Goal: Find specific page/section: Find specific page/section

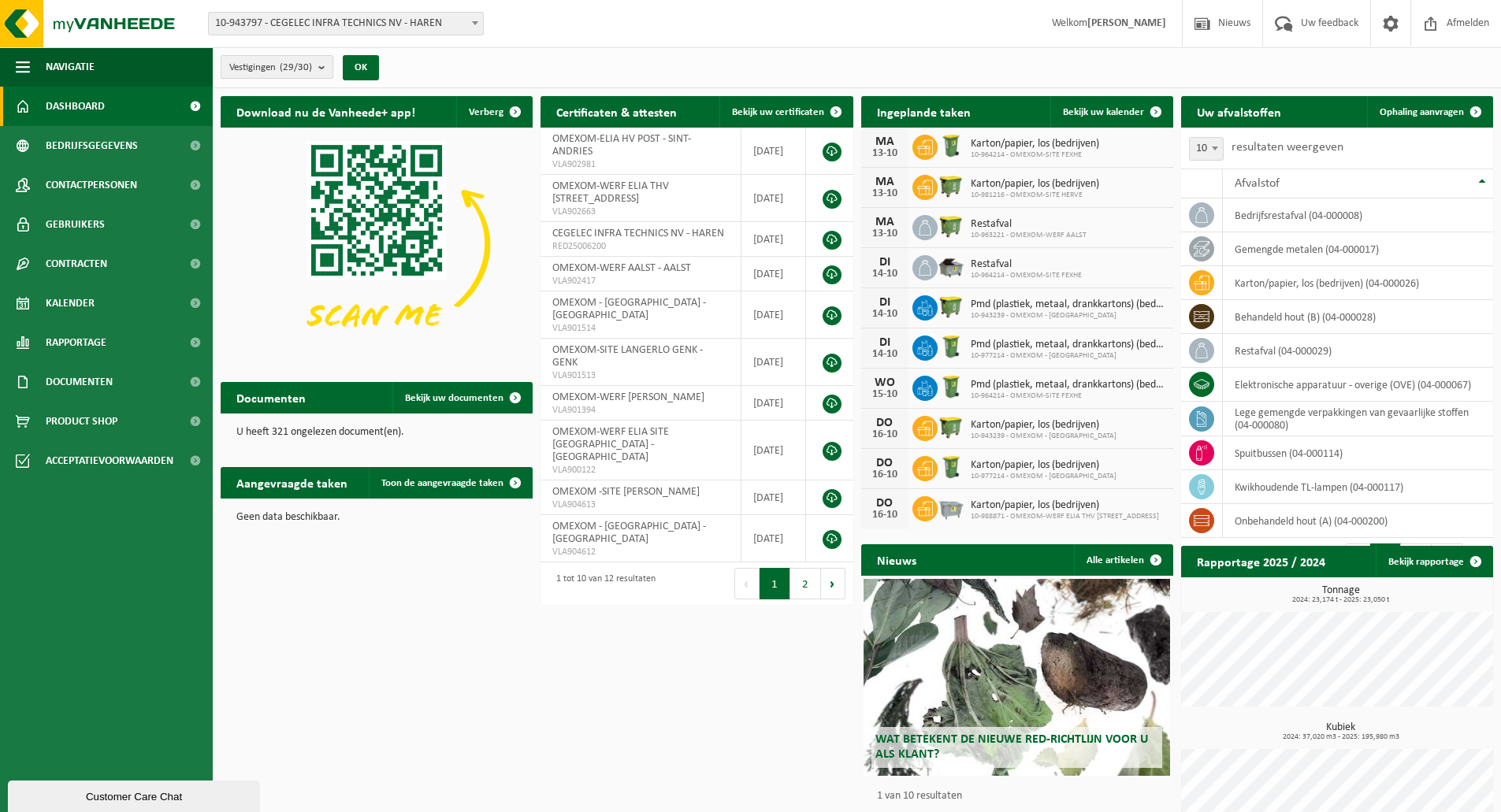
click at [261, 68] on span "Vestigingen (29/30)" at bounding box center [270, 67] width 82 height 24
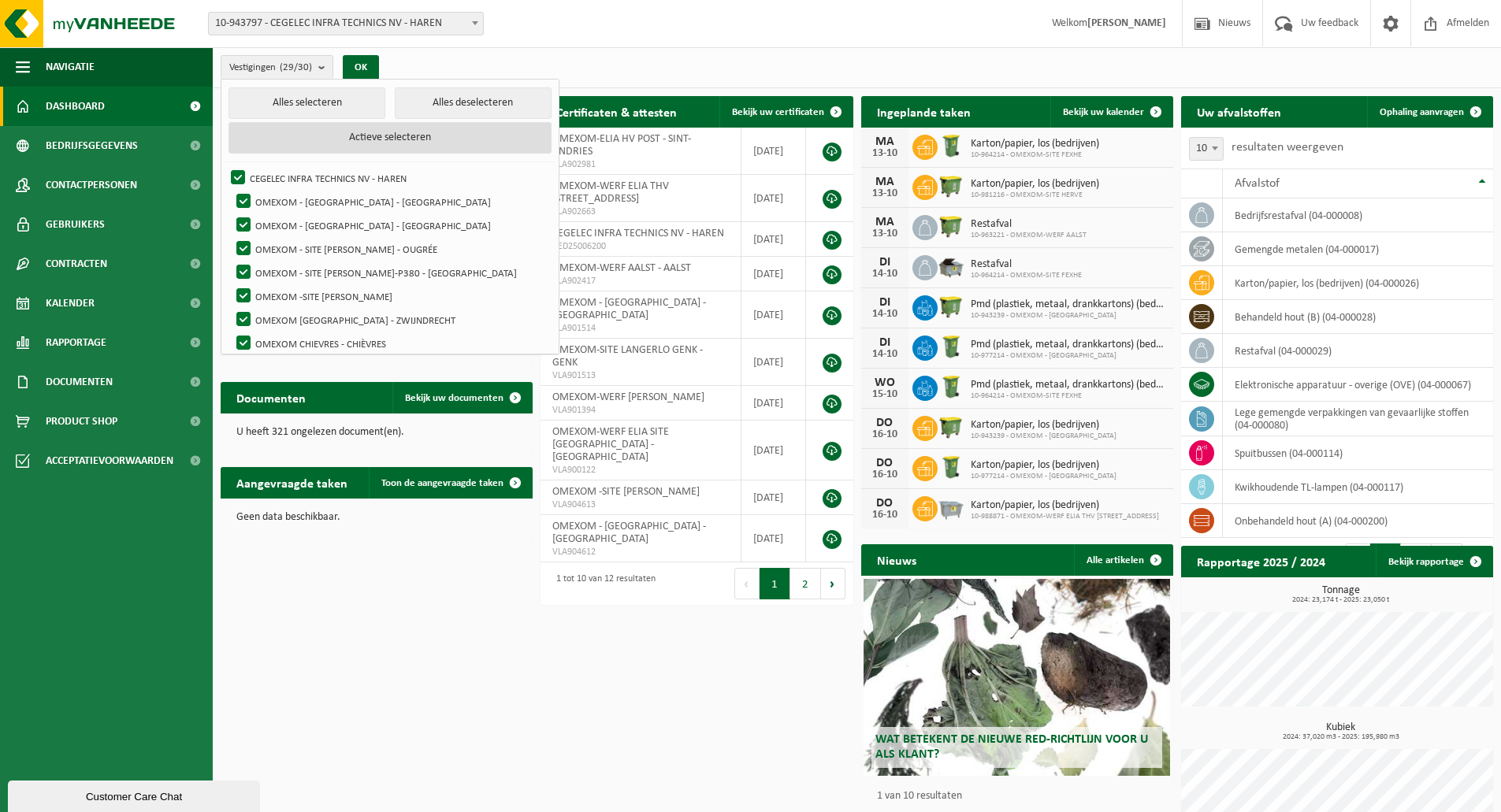
click at [307, 131] on button "Actieve selecteren" at bounding box center [390, 138] width 323 height 32
click at [303, 109] on button "Alles selecteren" at bounding box center [306, 104] width 157 height 32
checkbox input "true"
drag, startPoint x: 461, startPoint y: 109, endPoint x: 452, endPoint y: 120, distance: 14.2
click at [460, 109] on button "Alles deselecteren" at bounding box center [473, 104] width 157 height 32
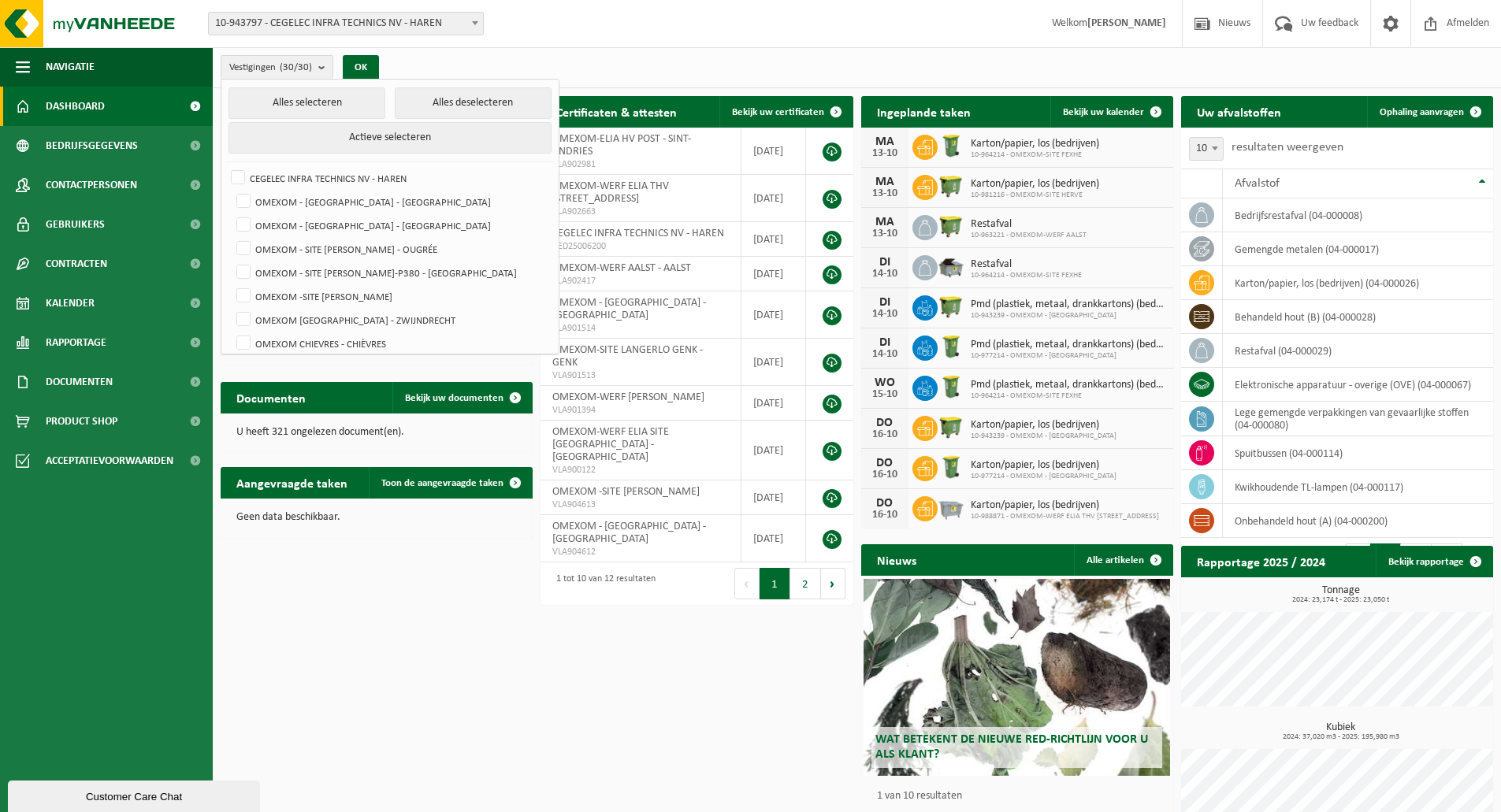
checkbox input "false"
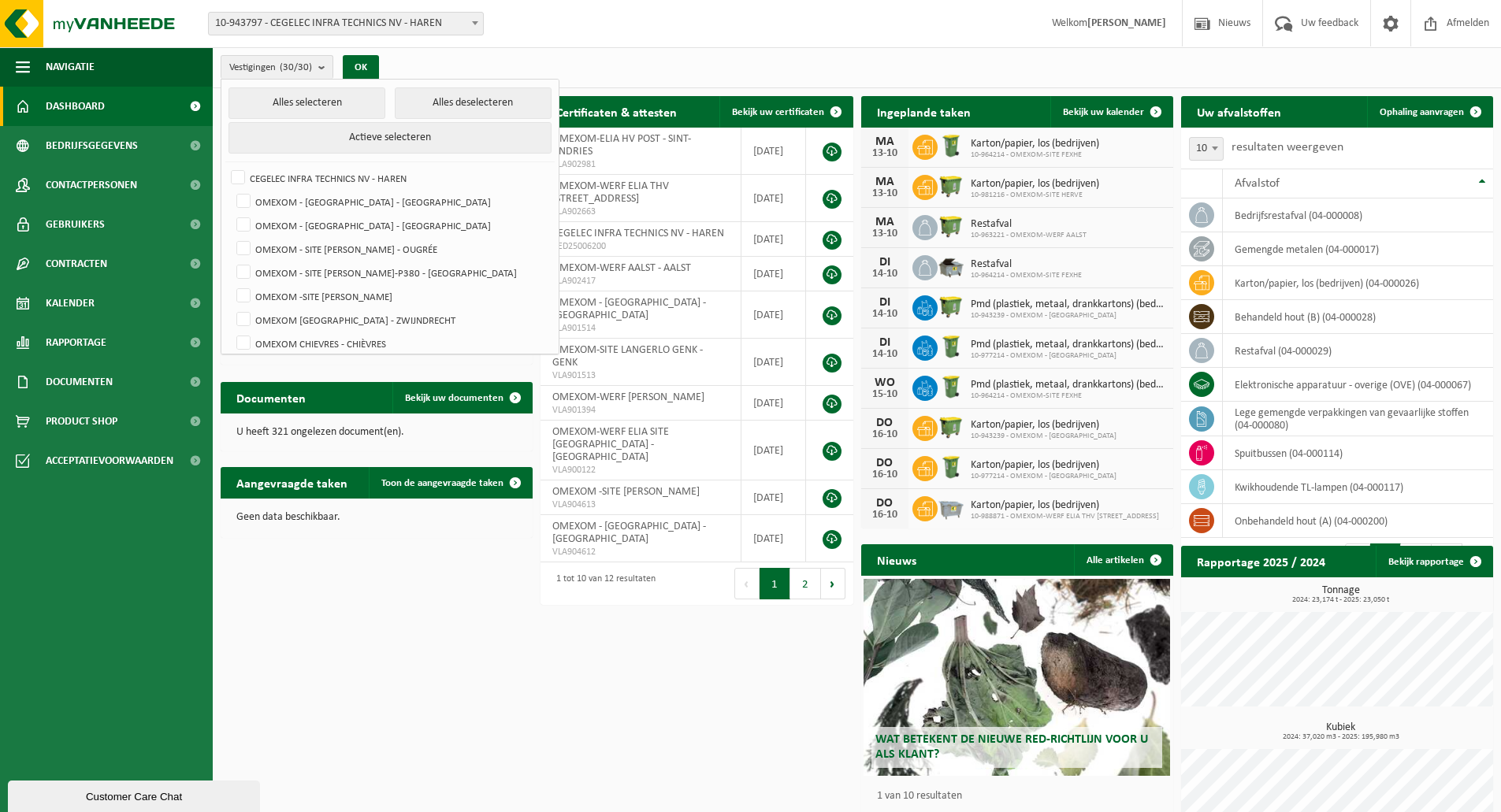
checkbox input "false"
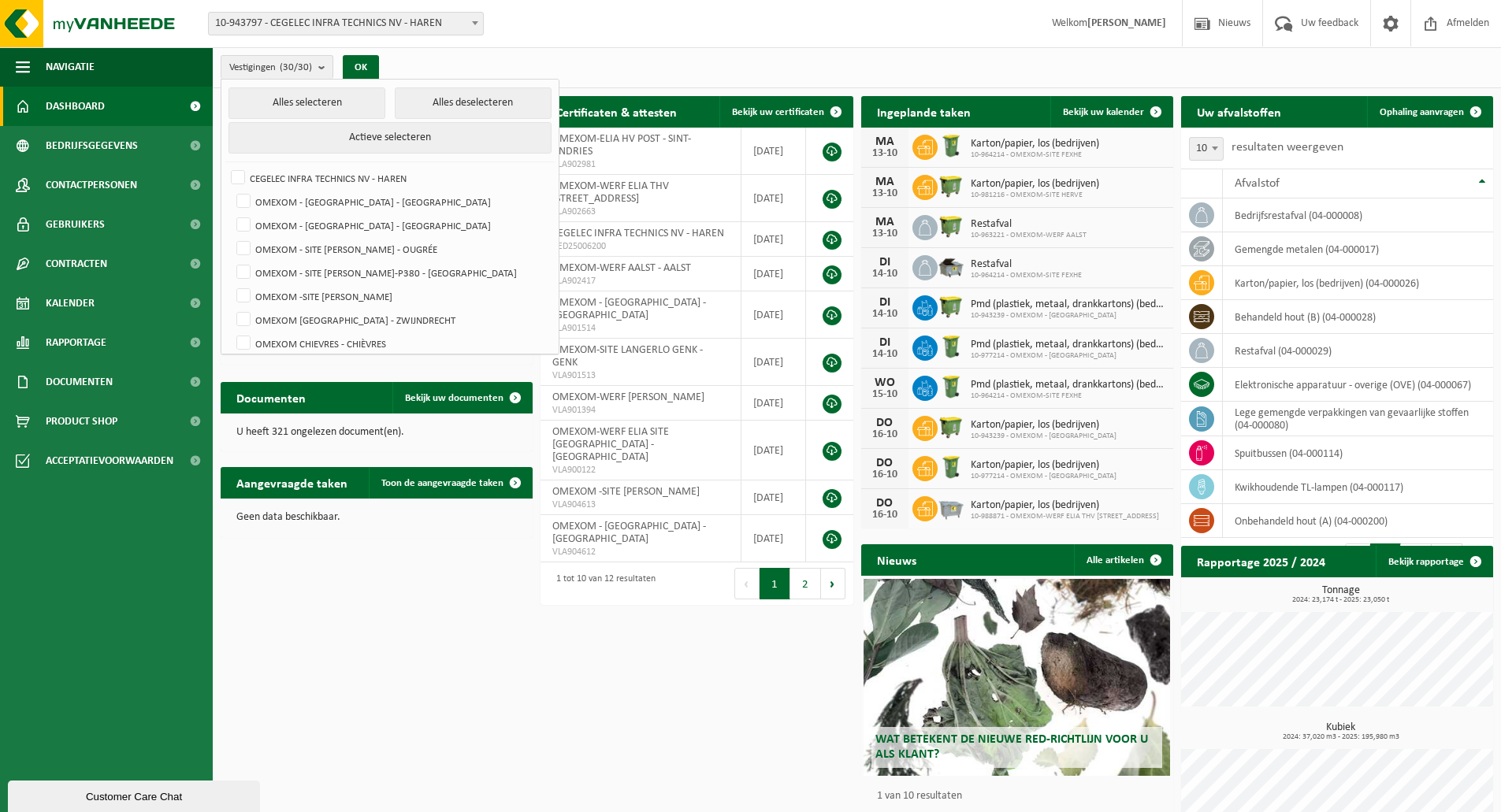
checkbox input "false"
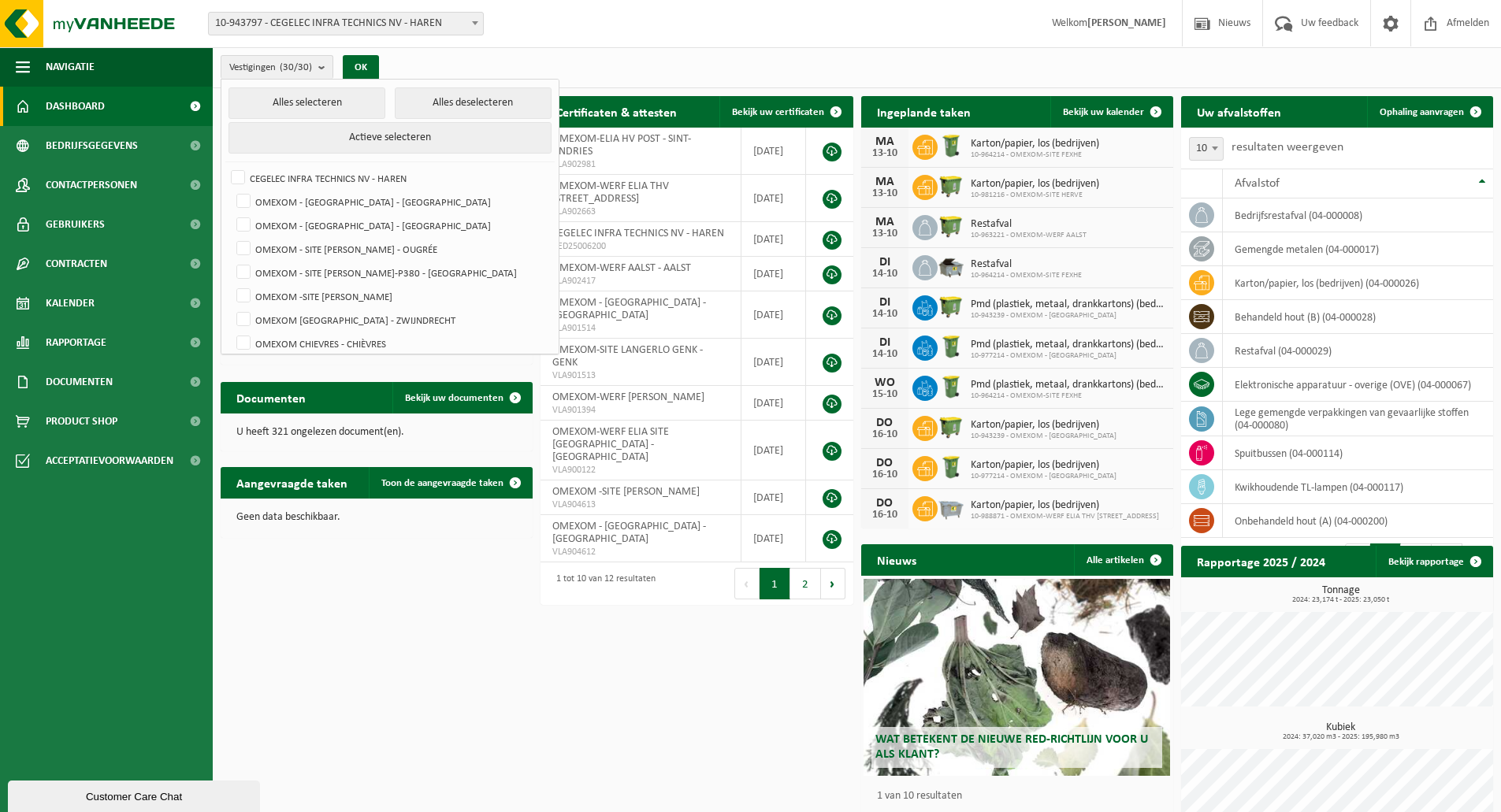
checkbox input "false"
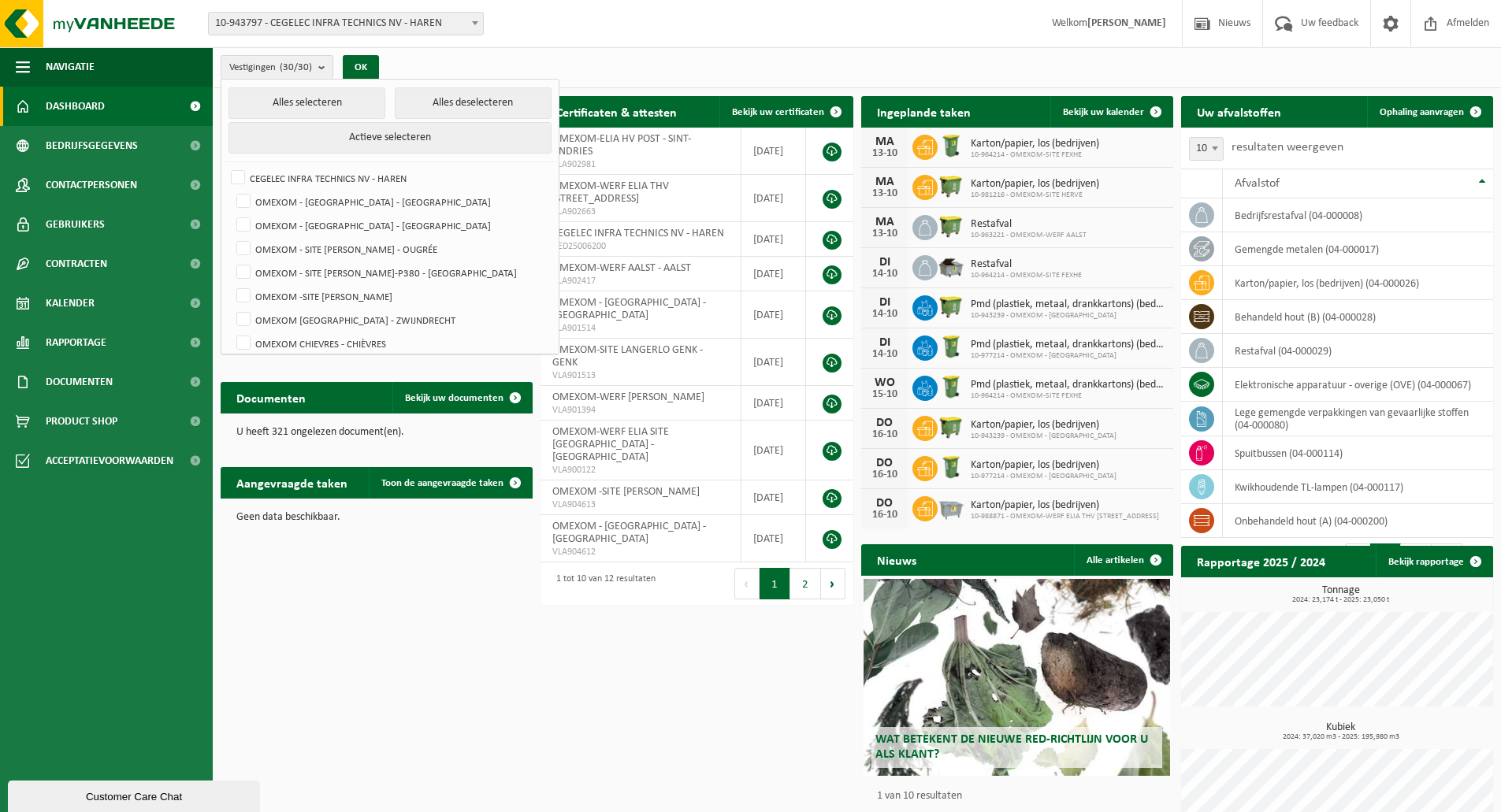
checkbox input "false"
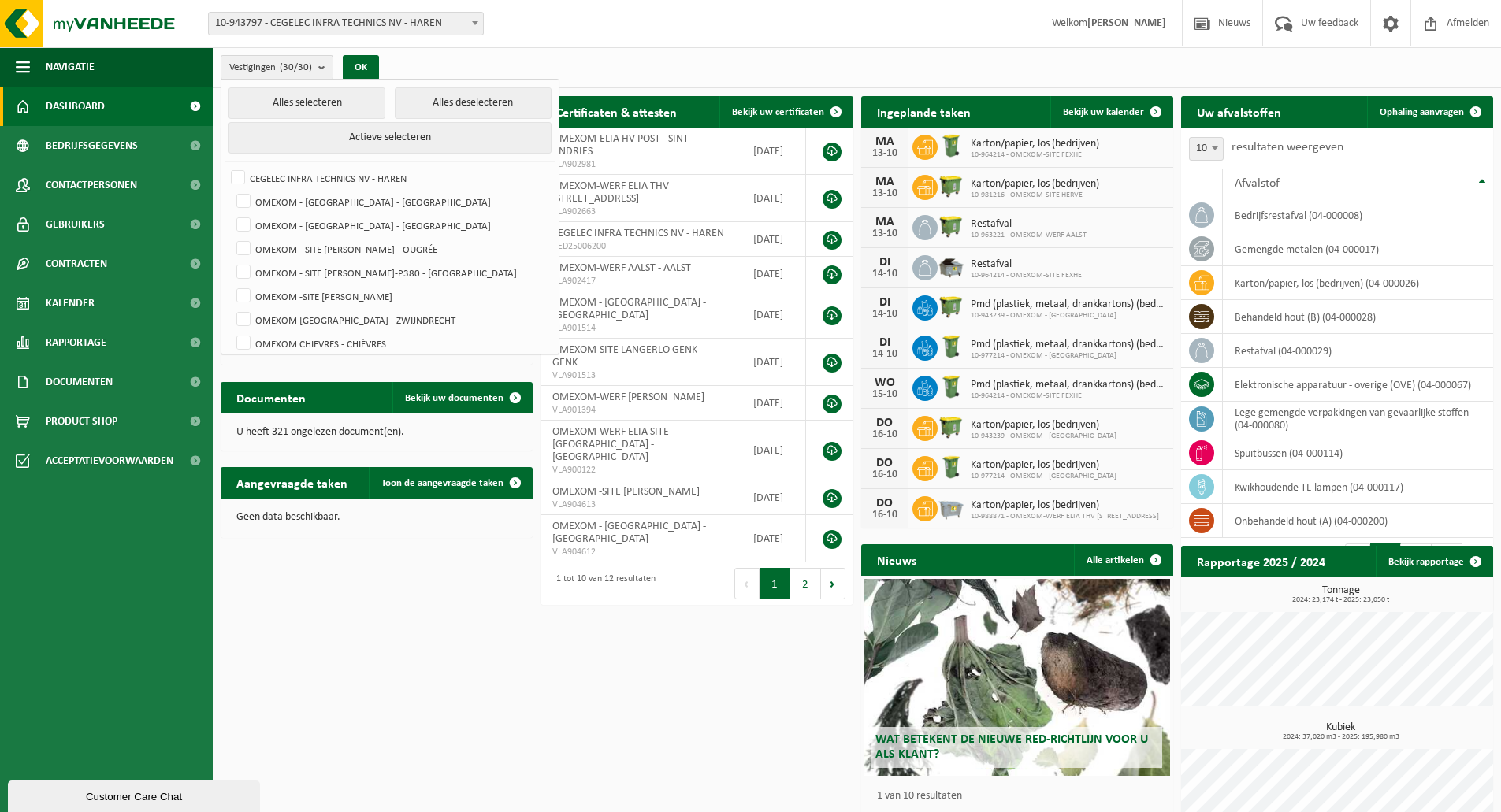
checkbox input "false"
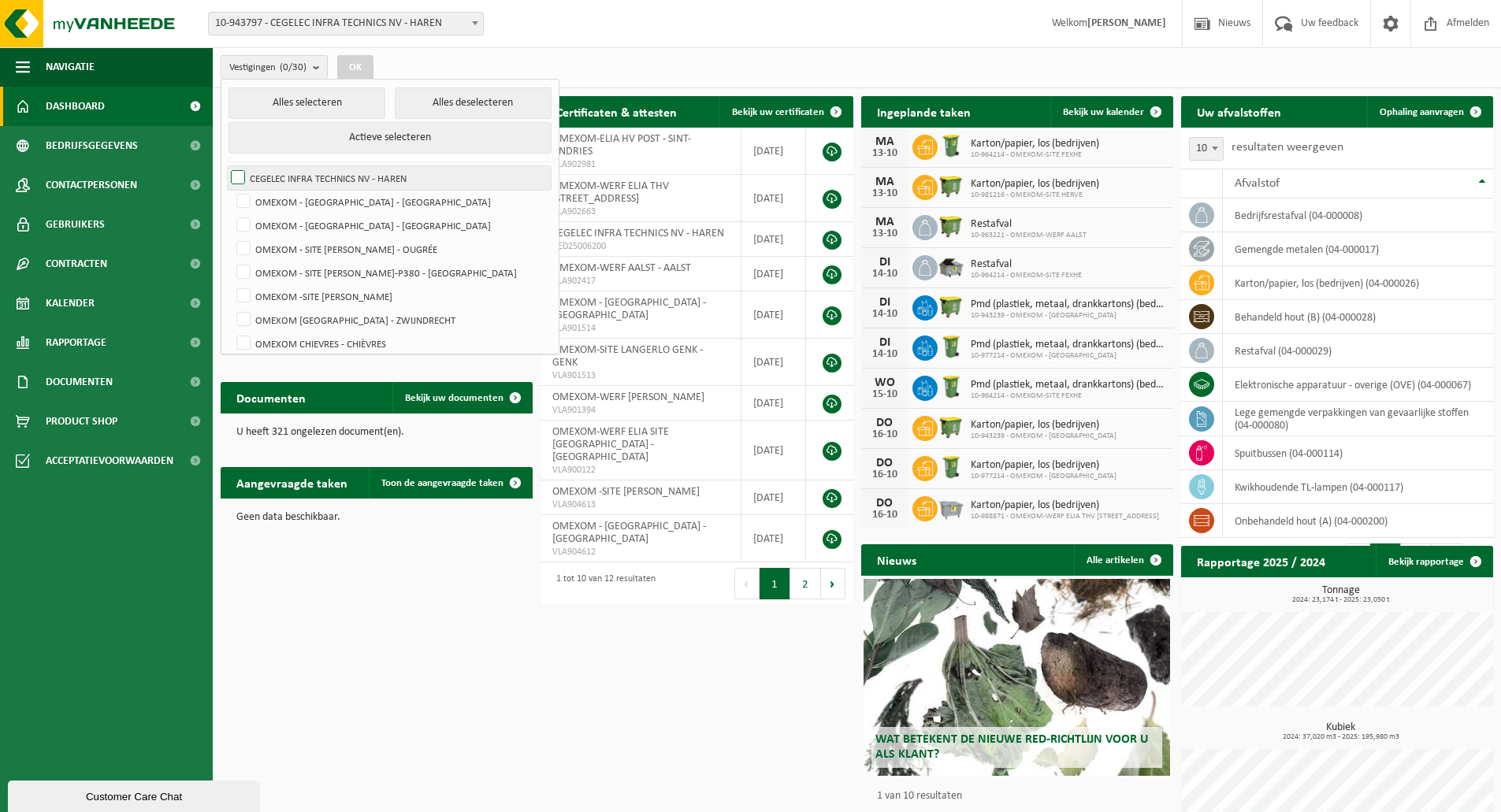
click at [413, 199] on label "OMEXOM - [GEOGRAPHIC_DATA] - [GEOGRAPHIC_DATA]" at bounding box center [391, 201] width 318 height 24
click at [231, 189] on input "OMEXOM - [GEOGRAPHIC_DATA] - [GEOGRAPHIC_DATA]" at bounding box center [230, 189] width 1 height 1
checkbox input "true"
click at [356, 72] on button "OK" at bounding box center [355, 67] width 36 height 25
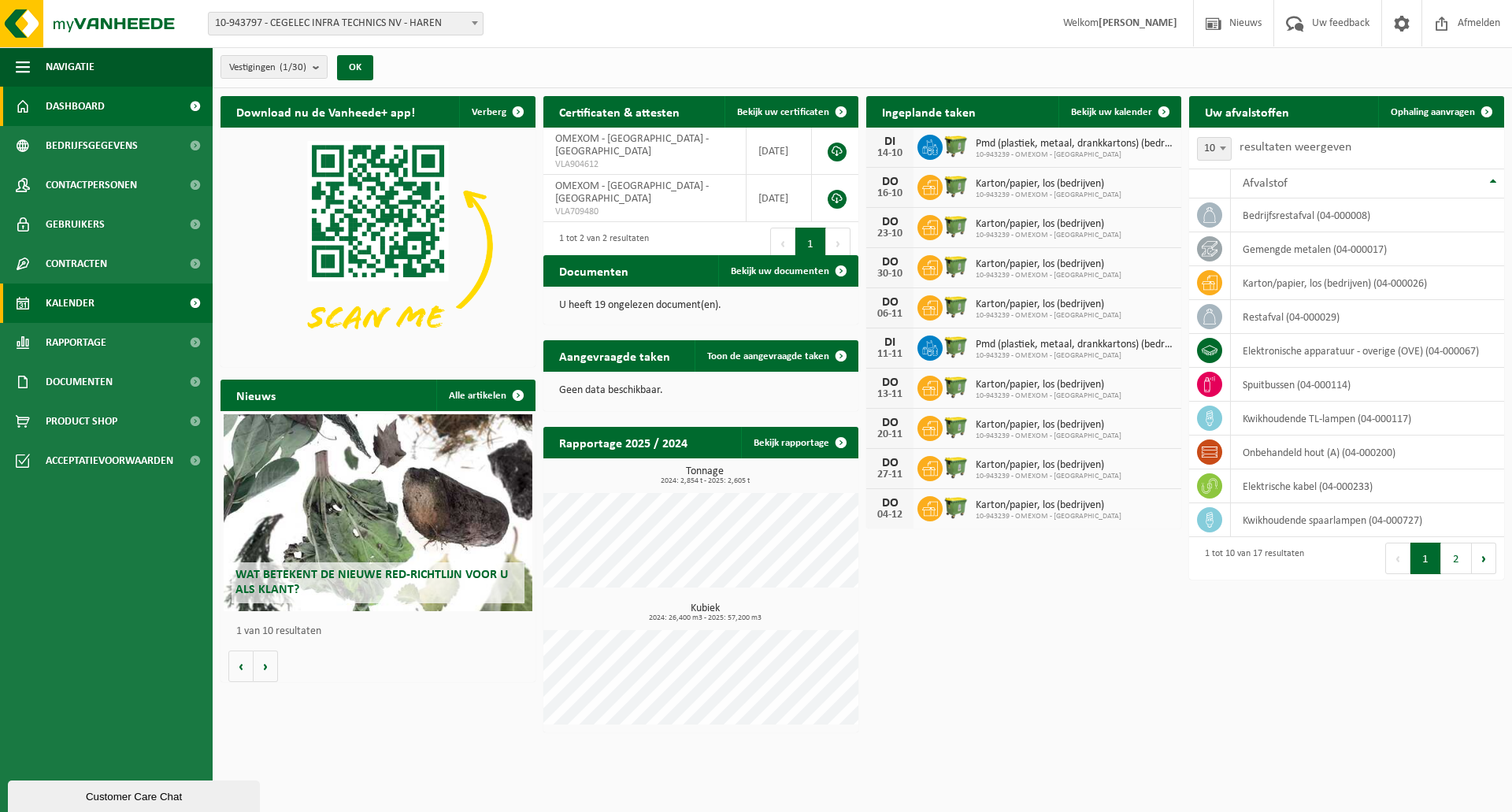
click at [132, 305] on link "Kalender" at bounding box center [106, 303] width 212 height 39
